Goal: Obtain resource: Download file/media

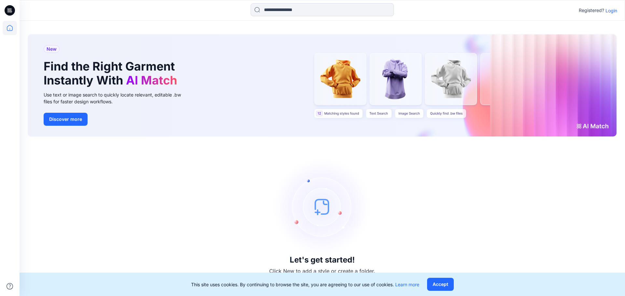
click at [618, 8] on div "Registered? Login" at bounding box center [322, 10] width 605 height 14
click at [615, 10] on p "Login" at bounding box center [611, 10] width 12 height 7
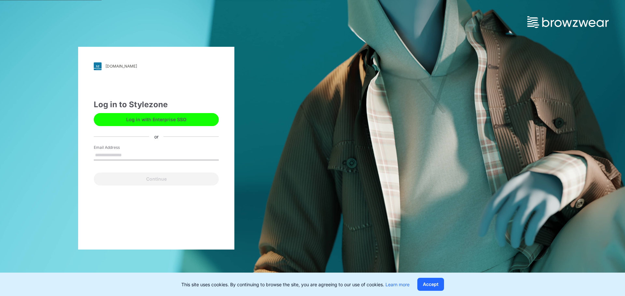
click at [142, 151] on input "Email Address" at bounding box center [156, 156] width 125 height 10
type input "**********"
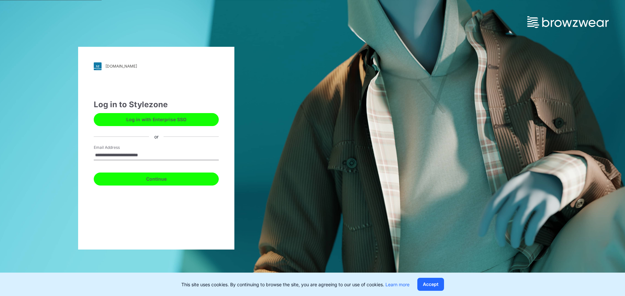
click at [156, 180] on button "Continue" at bounding box center [156, 179] width 125 height 13
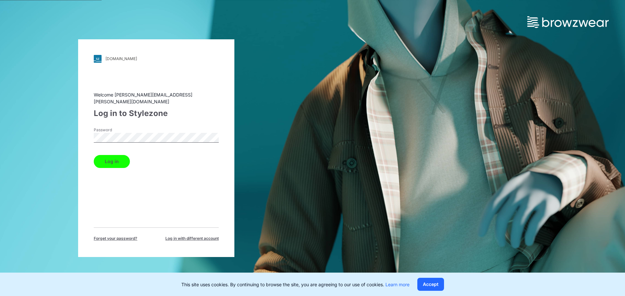
click at [94, 155] on button "Log in" at bounding box center [112, 161] width 36 height 13
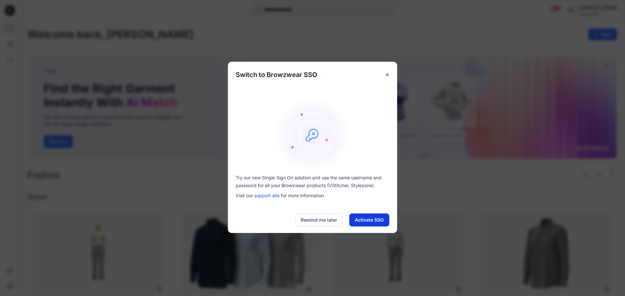
click at [378, 223] on button "Activate SSO" at bounding box center [369, 220] width 40 height 13
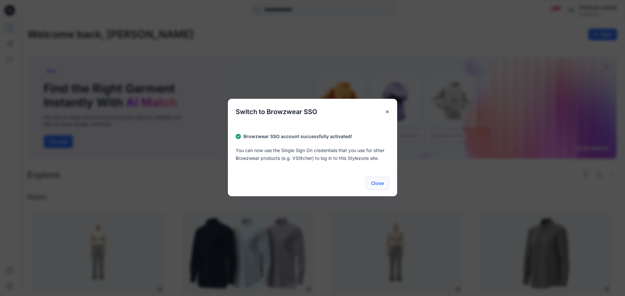
click at [375, 181] on button "Close" at bounding box center [377, 183] width 24 height 13
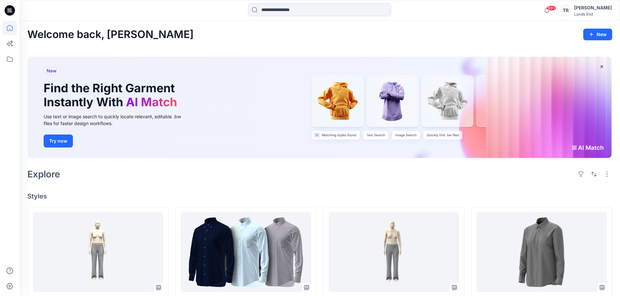
click at [12, 13] on icon at bounding box center [10, 10] width 10 height 10
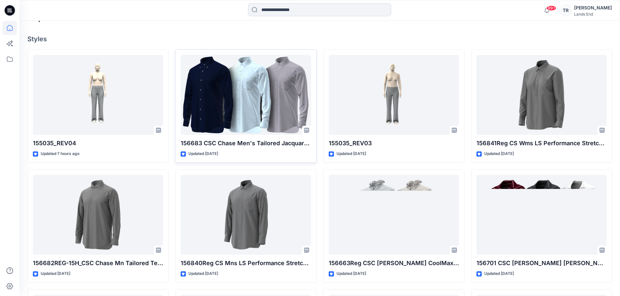
scroll to position [163, 0]
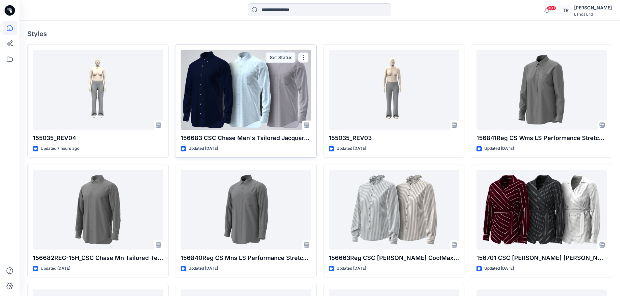
click at [249, 114] on div at bounding box center [246, 90] width 130 height 80
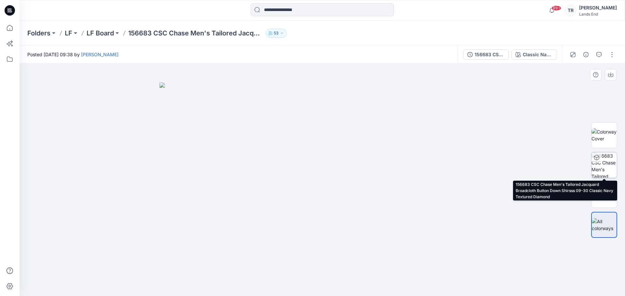
click at [606, 167] on img at bounding box center [603, 165] width 25 height 25
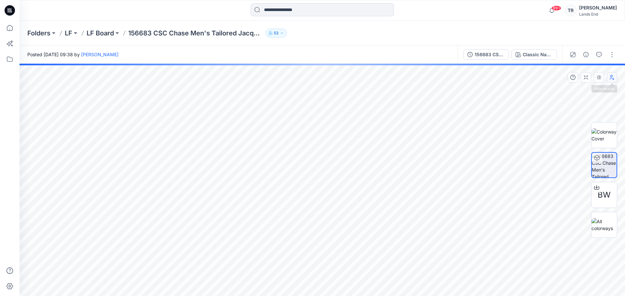
click at [614, 78] on icon "button" at bounding box center [611, 77] width 5 height 5
click at [586, 80] on icon "button" at bounding box center [585, 77] width 5 height 5
click at [0, 0] on icon "button" at bounding box center [0, 0] width 0 height 0
click at [532, 57] on div "Classic Navy Textured Diamond" at bounding box center [538, 54] width 30 height 7
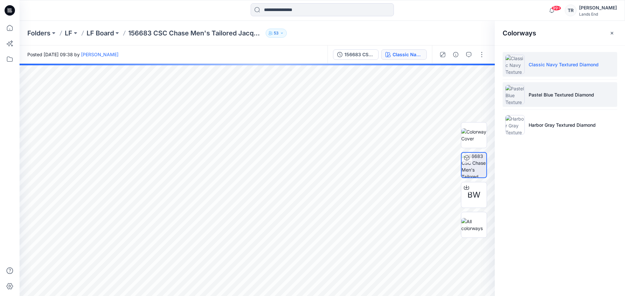
click at [547, 97] on p "Pastel Blue Textured Diamond" at bounding box center [560, 94] width 65 height 7
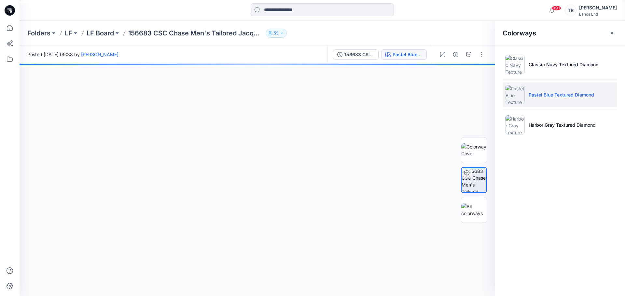
click at [613, 35] on icon "button" at bounding box center [611, 33] width 5 height 5
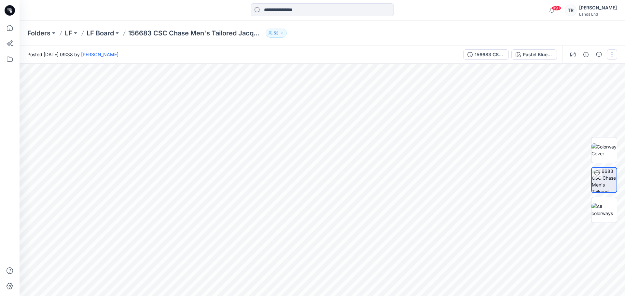
click at [613, 57] on button "button" at bounding box center [612, 54] width 10 height 10
click at [569, 58] on button "button" at bounding box center [572, 54] width 10 height 10
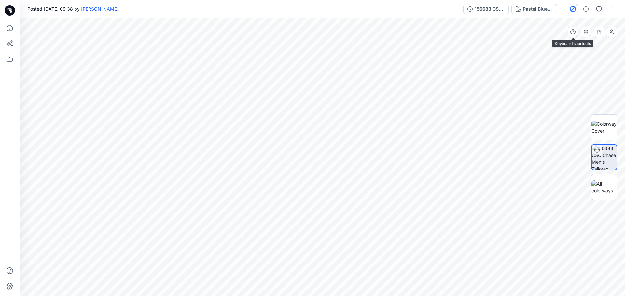
click at [573, 13] on button "button" at bounding box center [572, 9] width 10 height 10
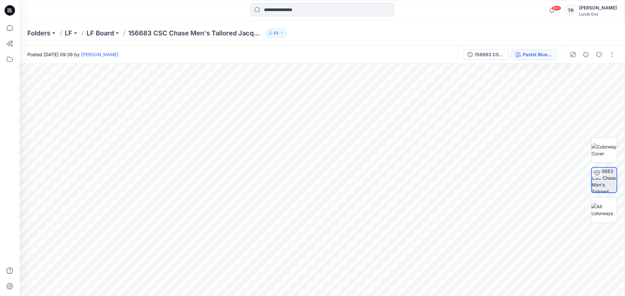
click at [545, 57] on div "Pastel Blue Textured Diamond" at bounding box center [538, 54] width 30 height 7
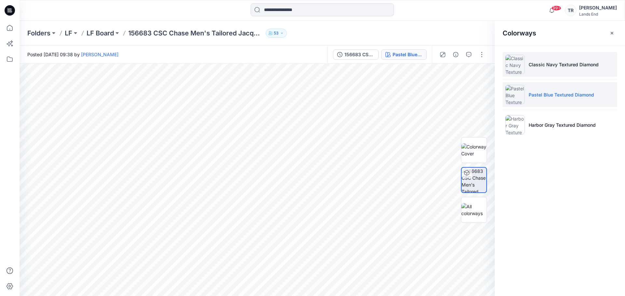
click at [540, 70] on li "Classic Navy Textured Diamond" at bounding box center [559, 64] width 115 height 25
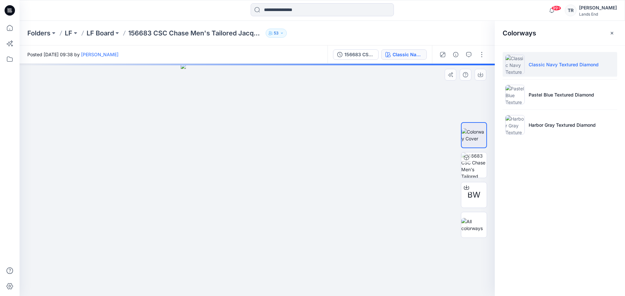
click at [413, 159] on div at bounding box center [257, 180] width 475 height 233
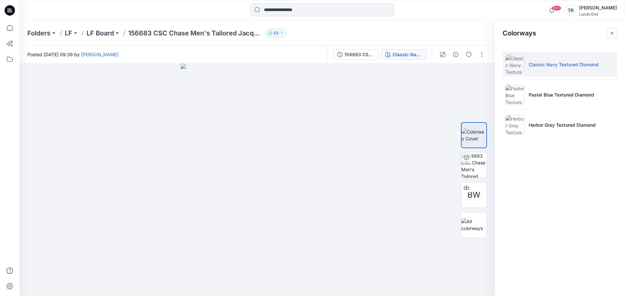
click at [613, 31] on icon "button" at bounding box center [611, 33] width 5 height 5
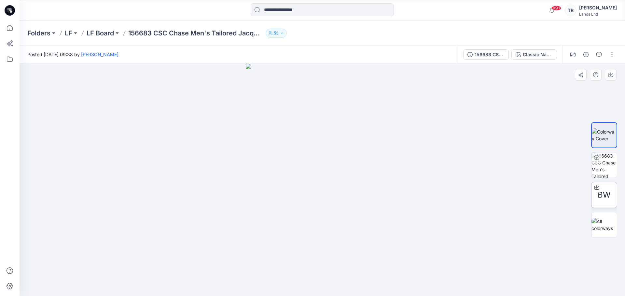
click at [600, 188] on div at bounding box center [596, 188] width 10 height 10
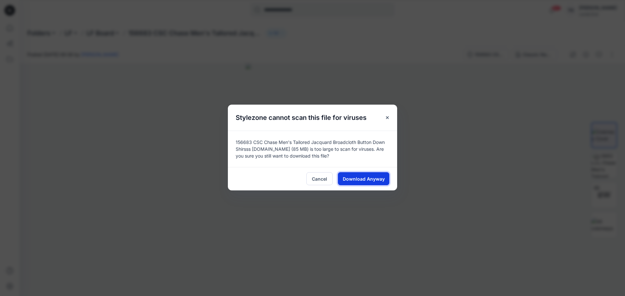
click at [373, 177] on span "Download Anyway" at bounding box center [364, 179] width 42 height 7
